Goal: Information Seeking & Learning: Learn about a topic

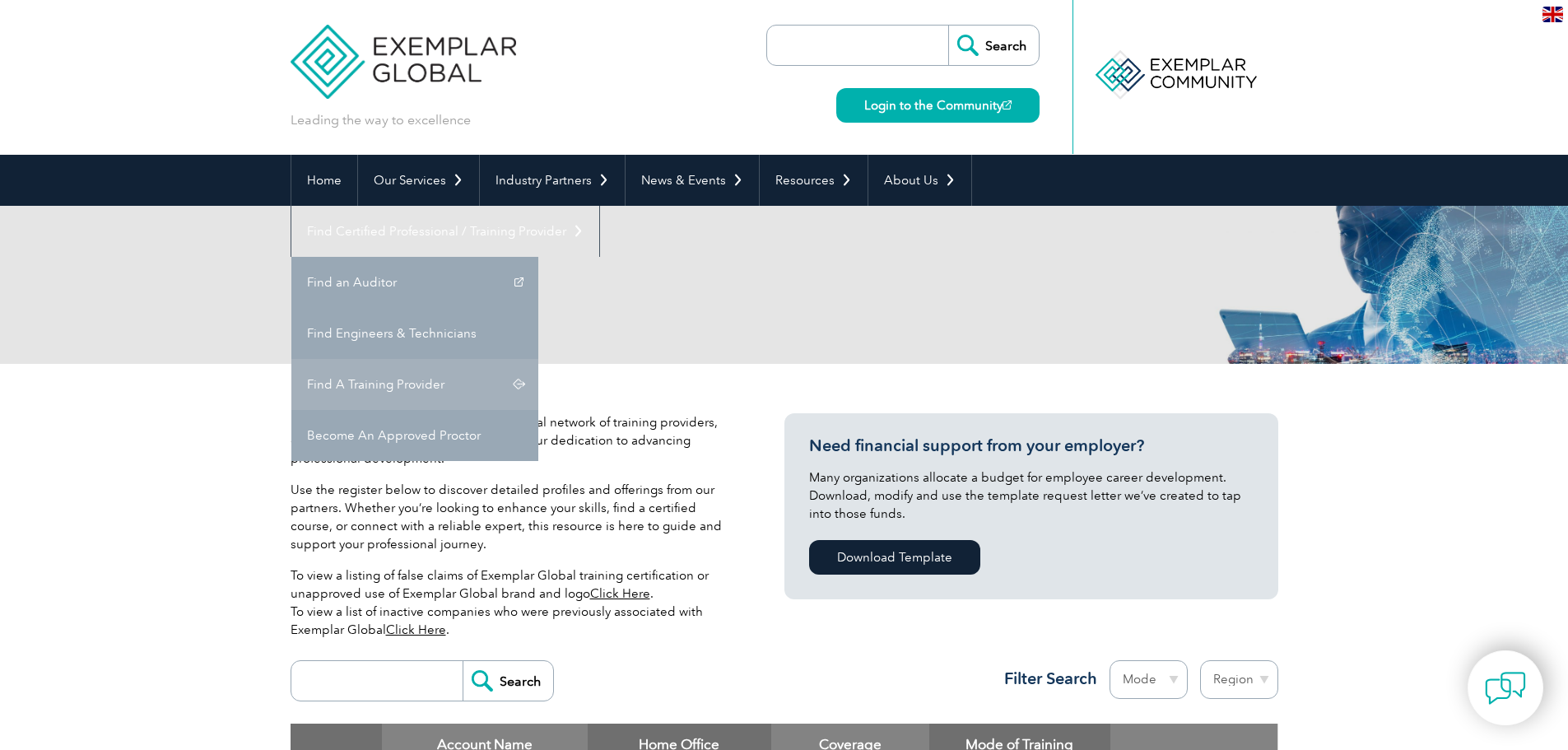
click at [538, 359] on link "Find A Training Provider" at bounding box center [415, 384] width 247 height 51
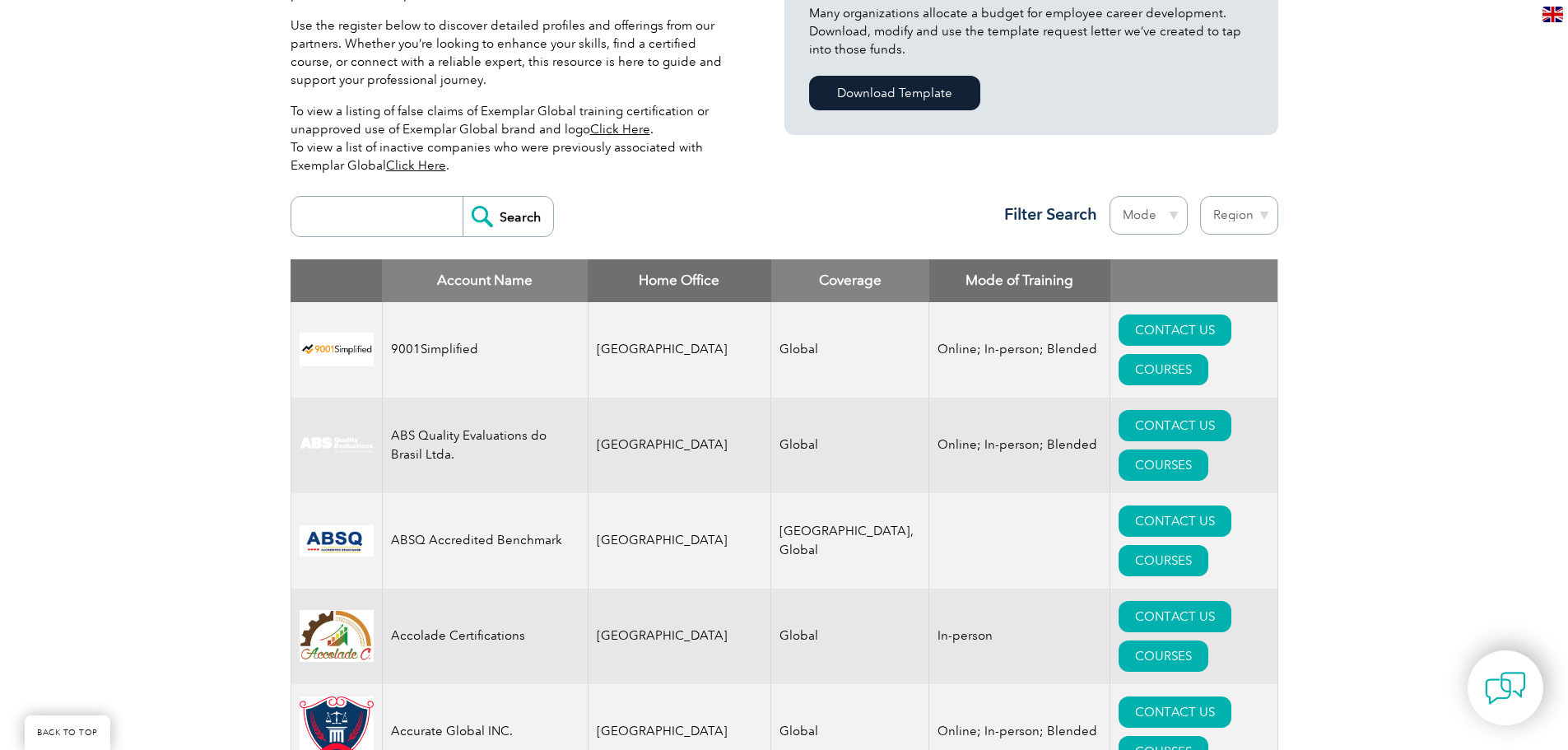
scroll to position [494, 0]
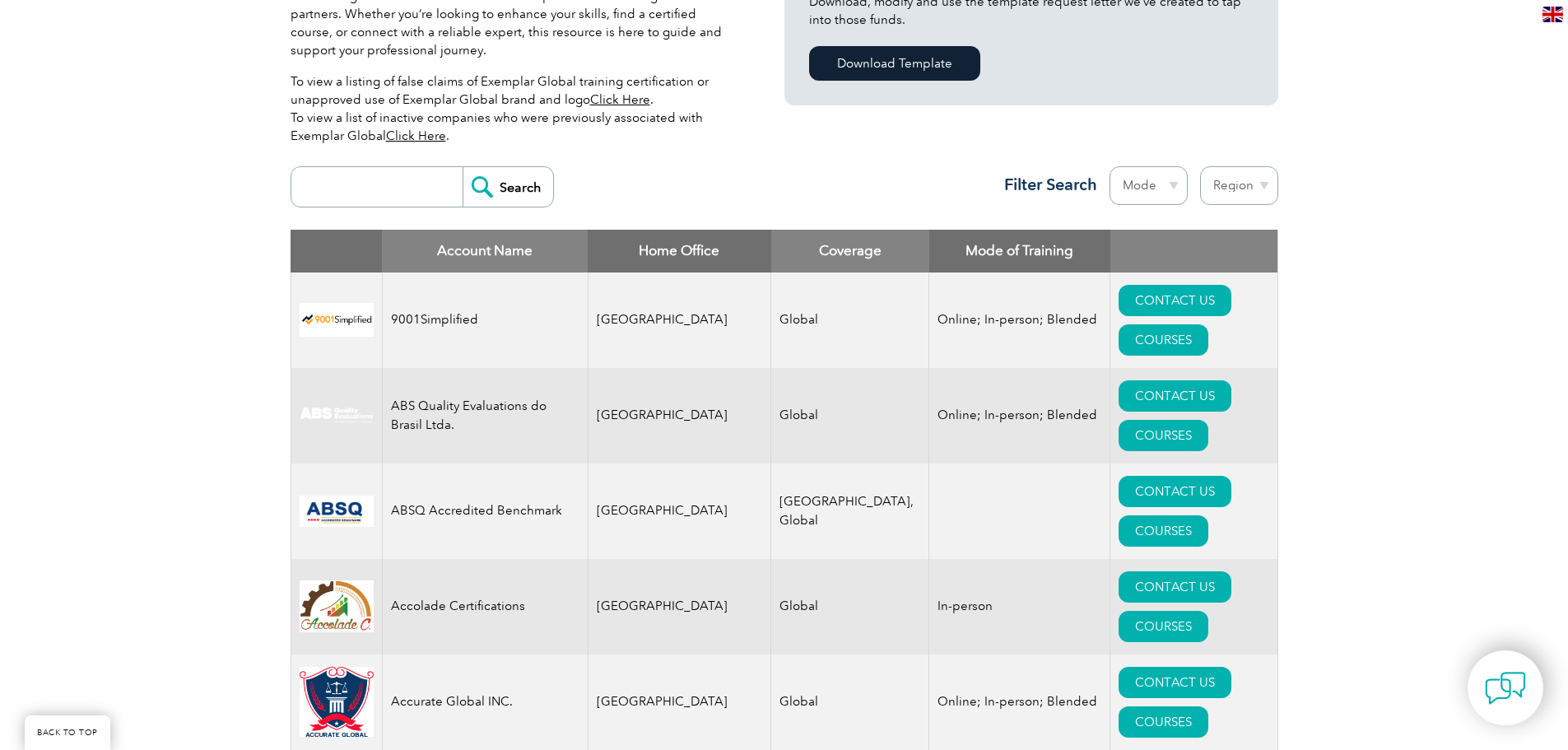
click at [359, 186] on input "search" at bounding box center [381, 187] width 163 height 40
type input "omnex"
click at [463, 167] on input "Search" at bounding box center [507, 187] width 91 height 40
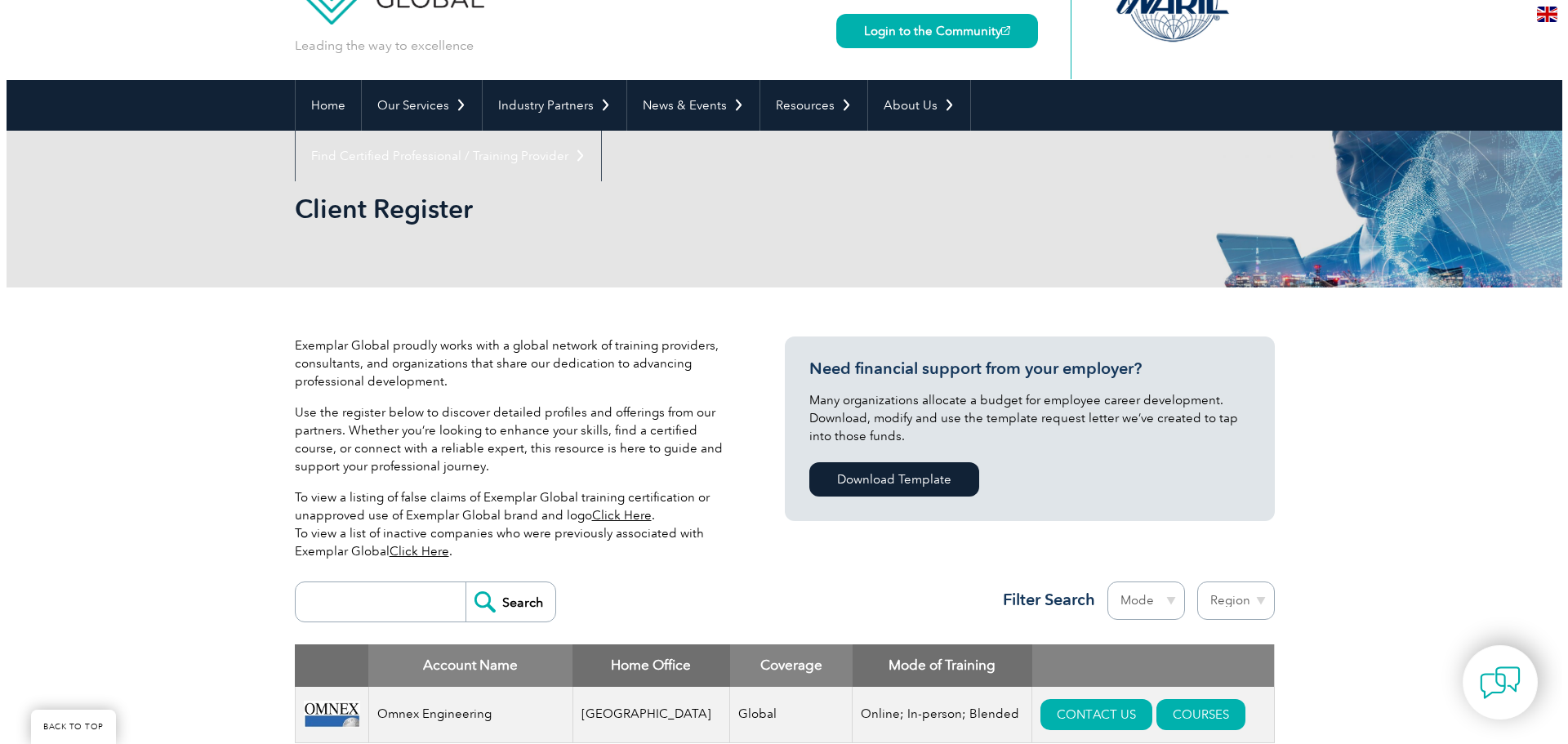
scroll to position [408, 0]
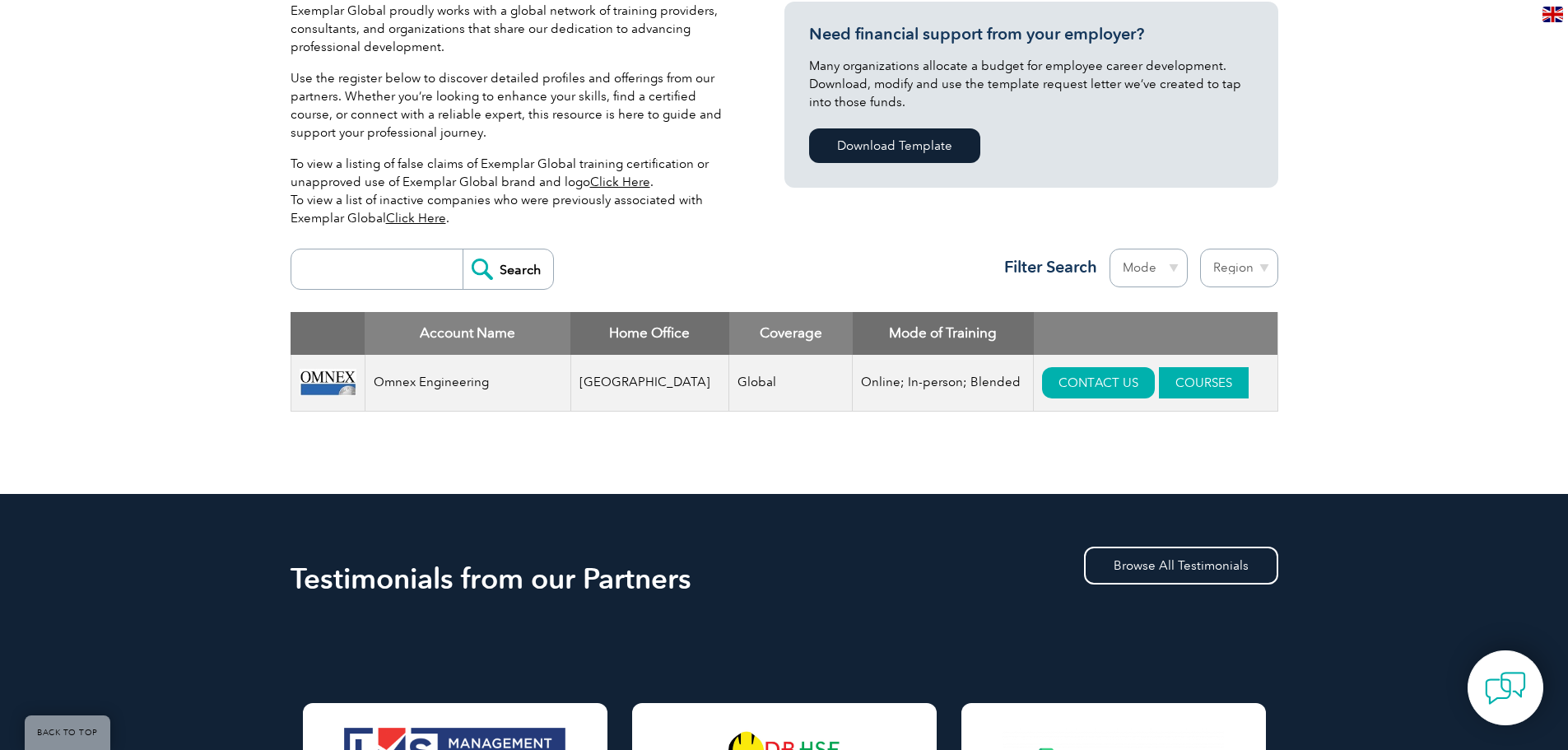
click at [1162, 381] on link "COURSES" at bounding box center [1204, 382] width 90 height 31
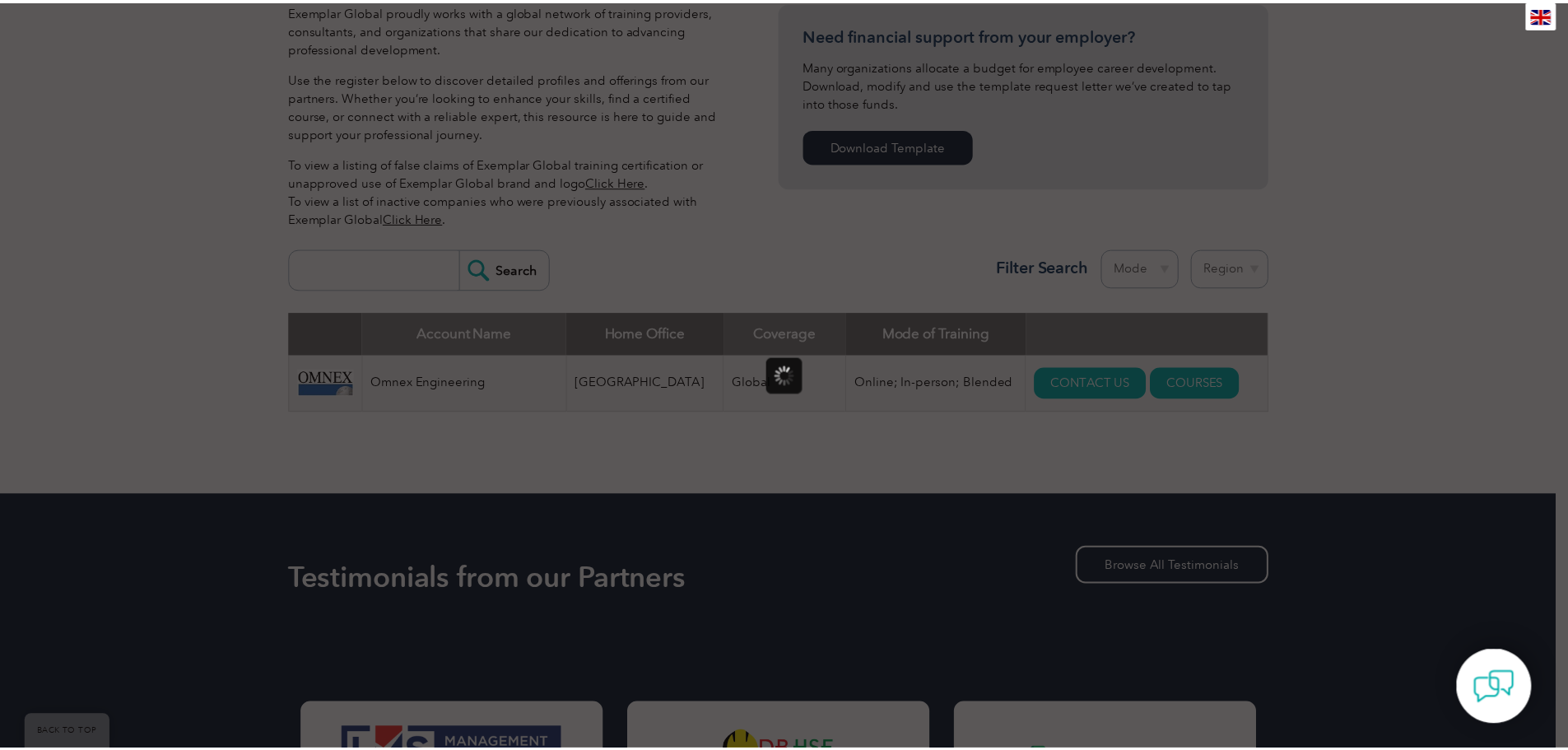
scroll to position [0, 0]
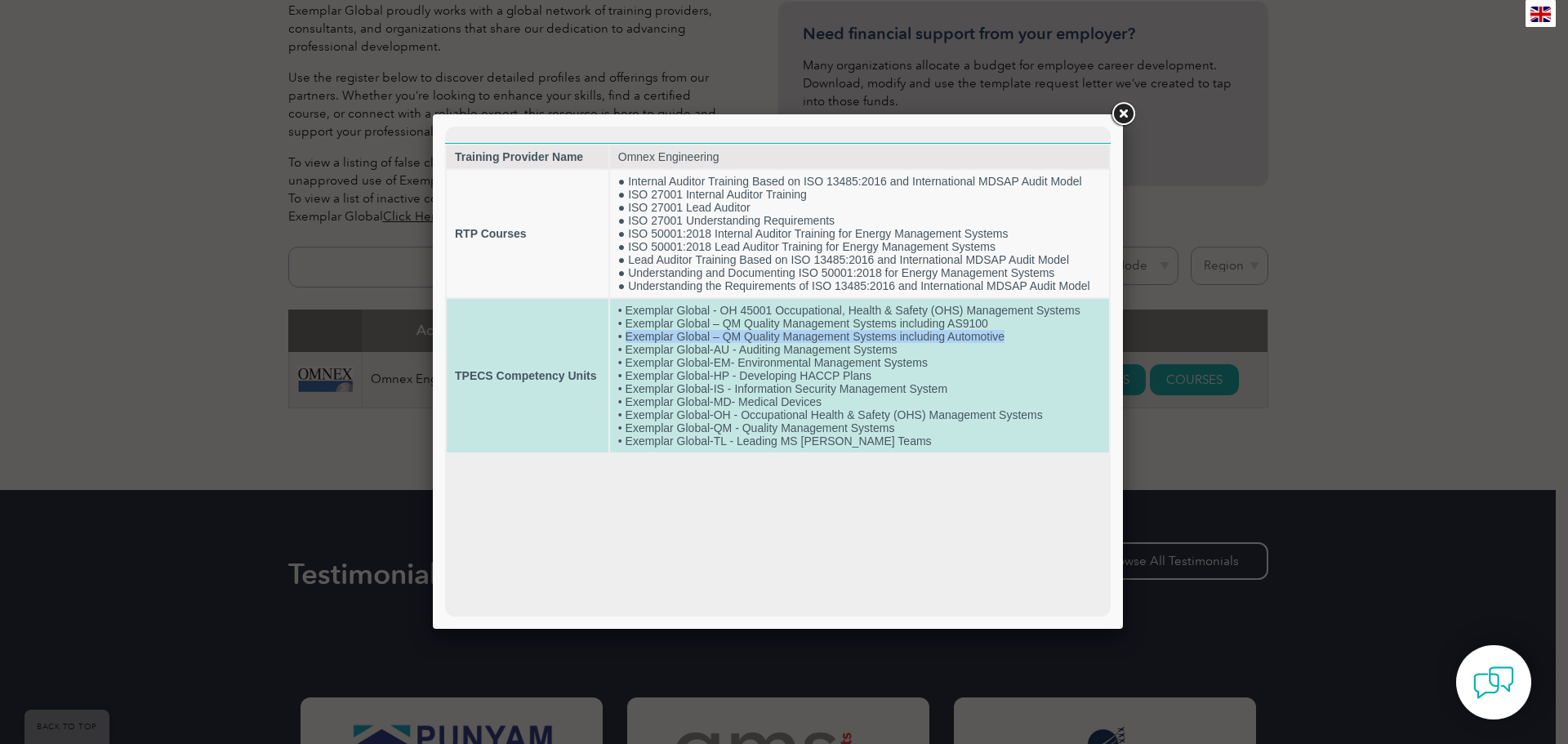
drag, startPoint x: 626, startPoint y: 337, endPoint x: 1010, endPoint y: 337, distance: 384.0
click at [1010, 337] on td "• Exemplar Global - OH 45001 Occupational, Health & Safety (OHS) Management Sys…" at bounding box center [859, 375] width 499 height 153
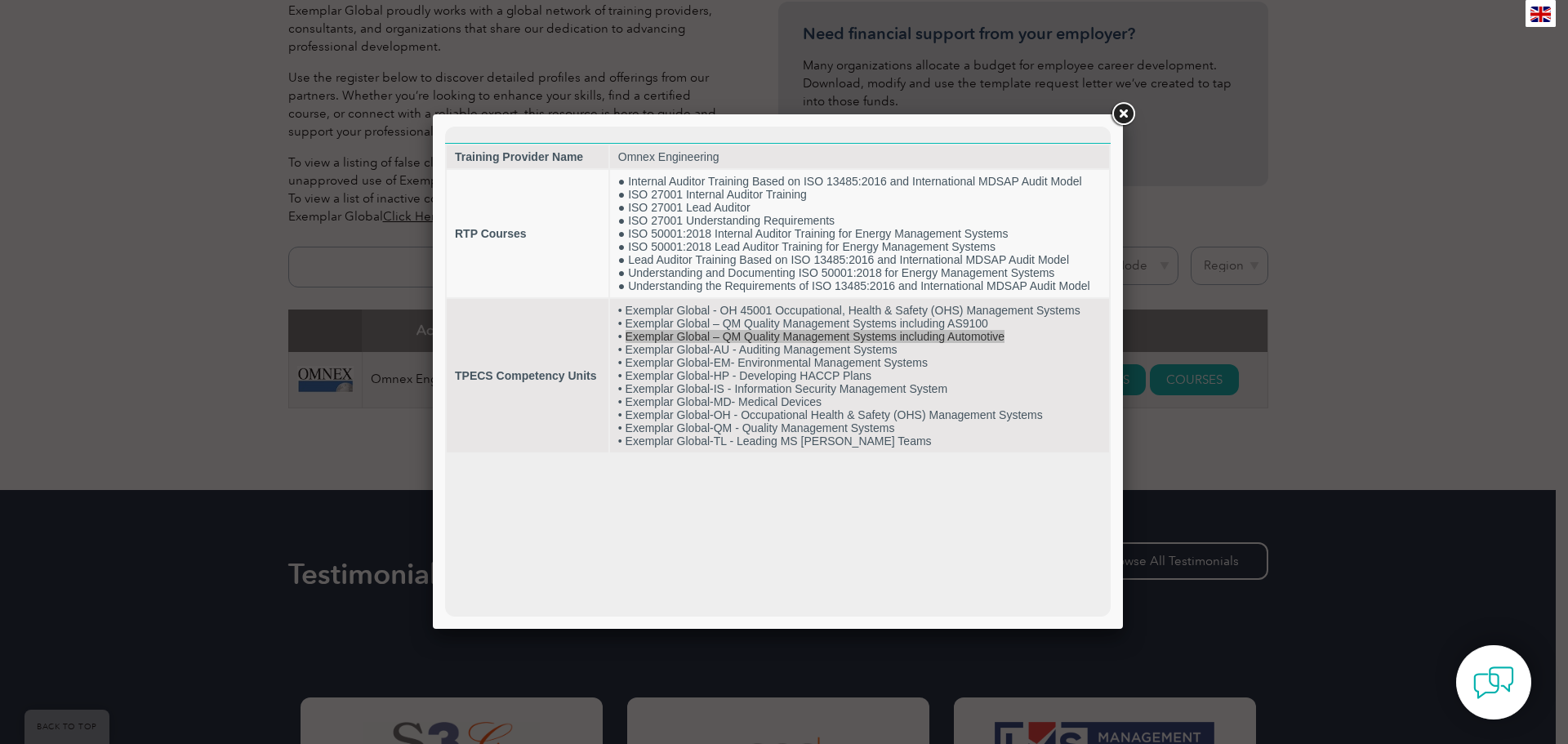
click at [1126, 111] on link at bounding box center [1123, 114] width 29 height 29
